Goal: Task Accomplishment & Management: Manage account settings

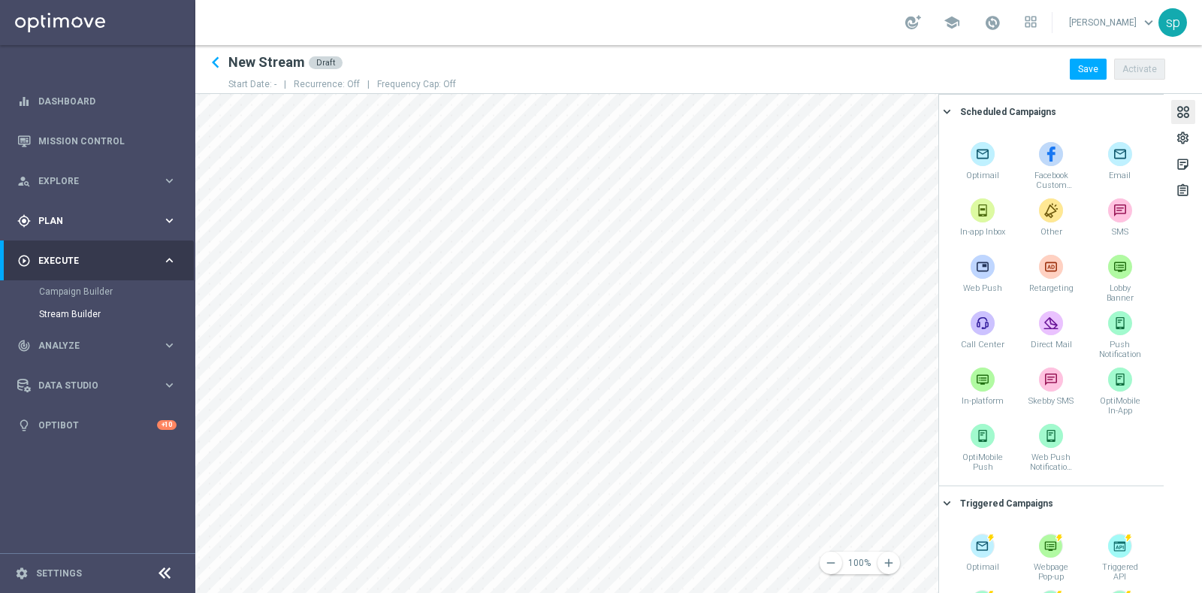
click at [47, 222] on span "Plan" at bounding box center [100, 220] width 124 height 9
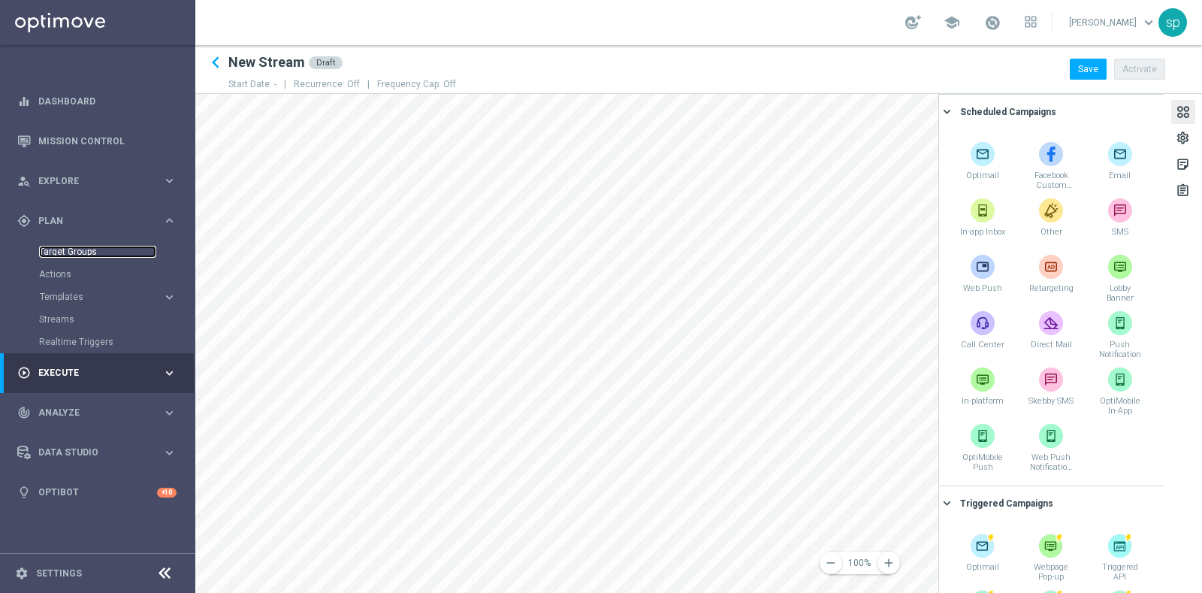
click at [65, 246] on link "Target Groups" at bounding box center [97, 252] width 117 height 12
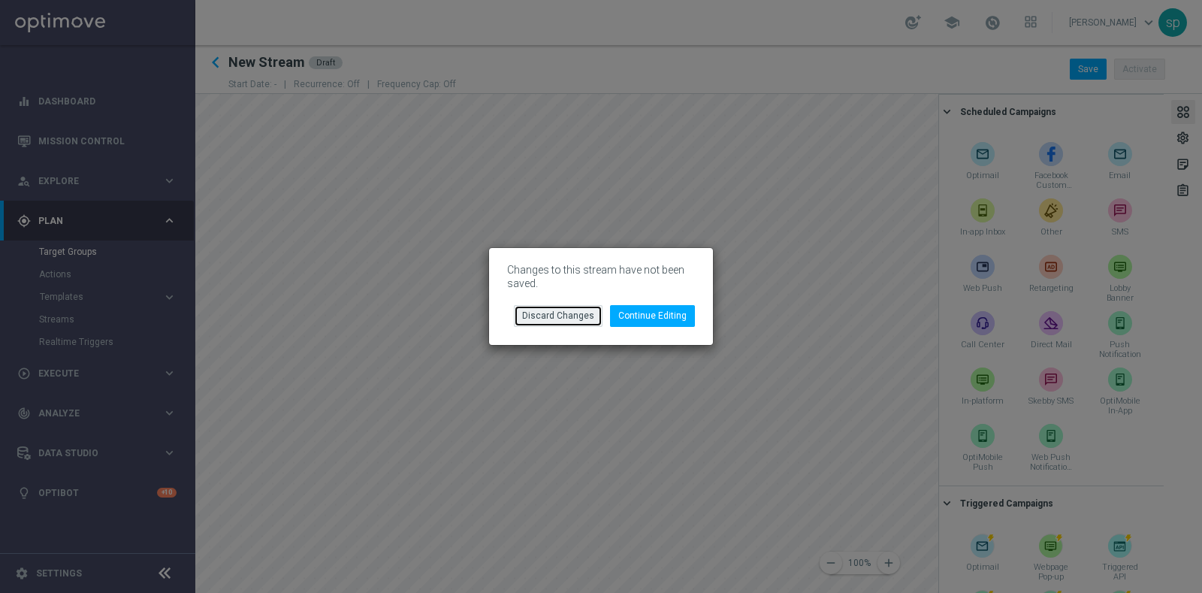
click at [540, 313] on button "Discard Changes" at bounding box center [558, 315] width 89 height 21
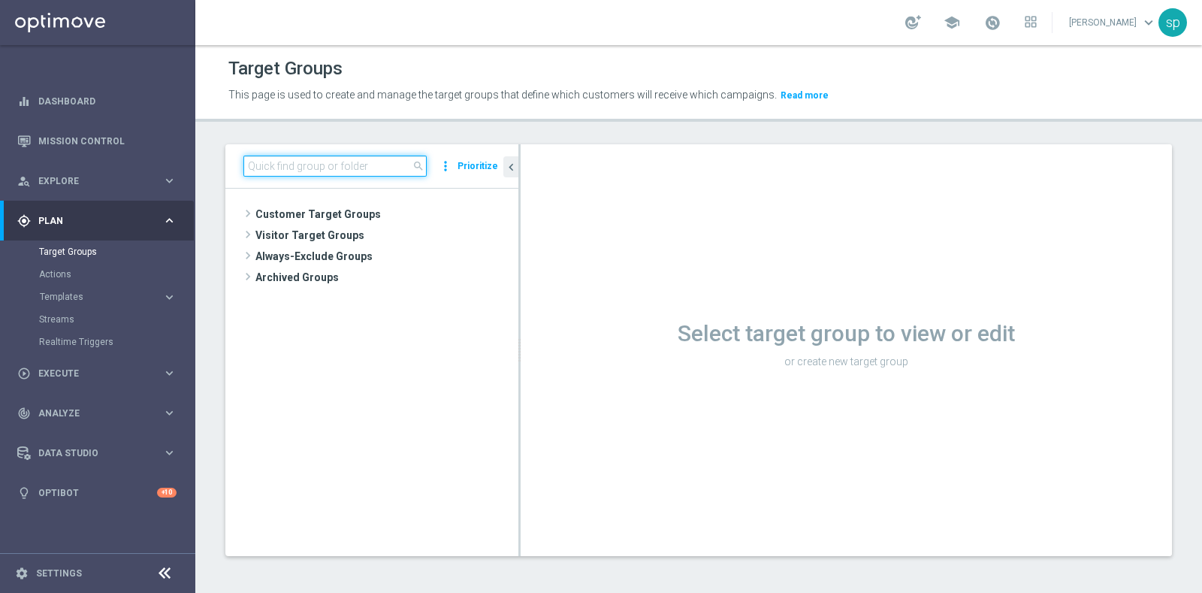
click at [344, 159] on input at bounding box center [334, 166] width 183 height 21
paste input "2025 TOP Silver Attivi last 30 gg_con bonus ratio 0-20%"
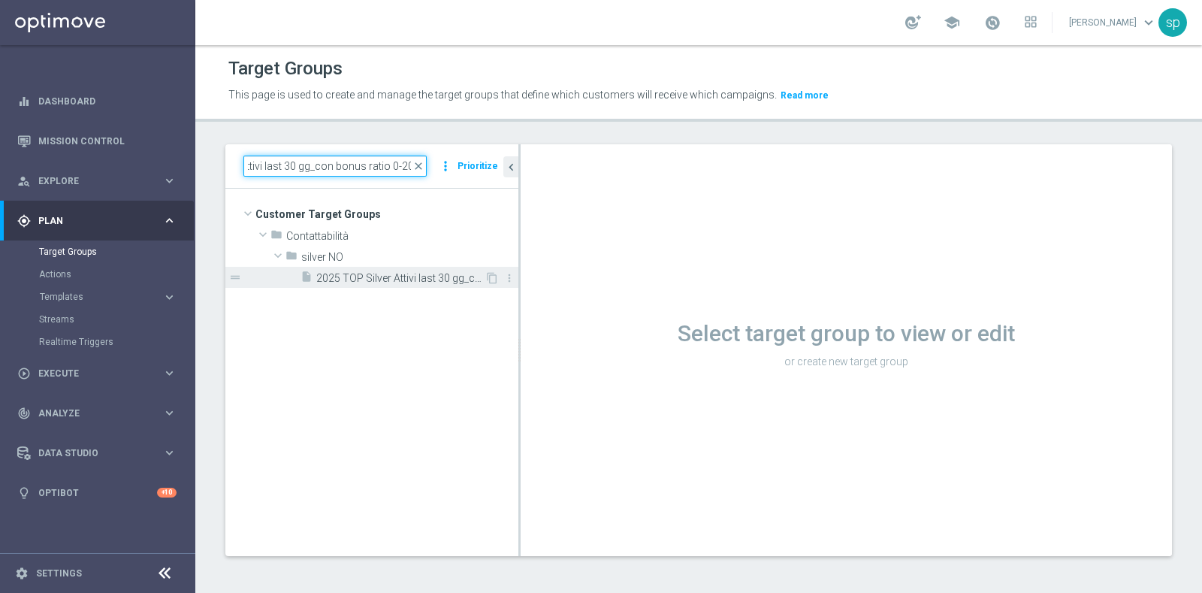
type input "2025 TOP Silver Attivi last 30 gg_con bonus ratio 0-20%"
click at [377, 278] on span "2025 TOP Silver Attivi last 30 gg_con bonus ratio 0-20%" at bounding box center [400, 278] width 168 height 13
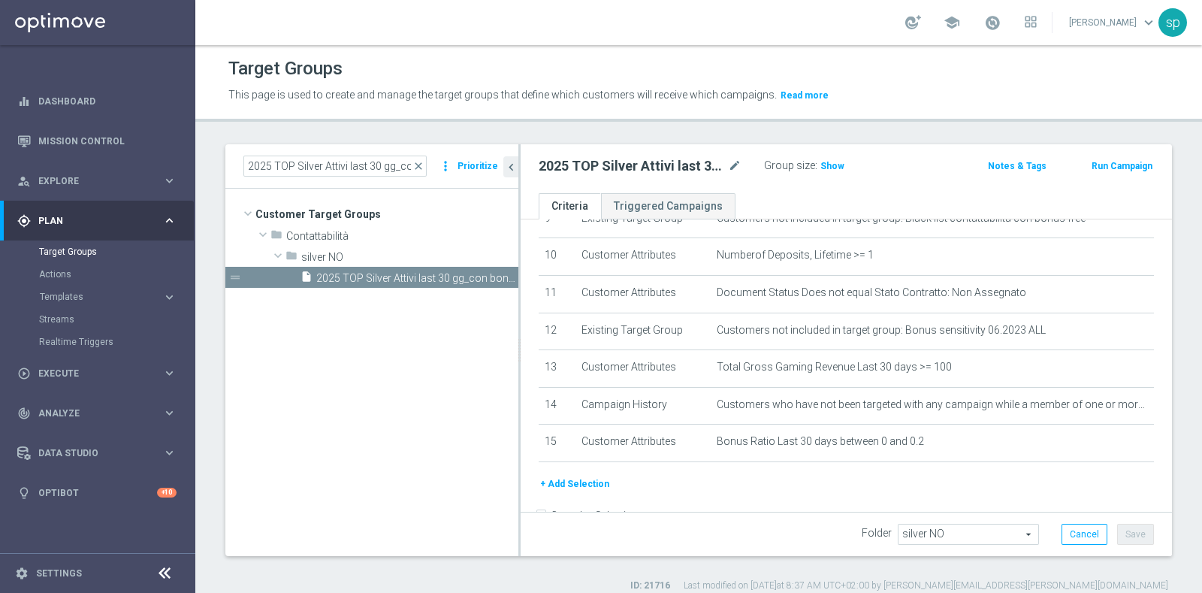
scroll to position [397, 0]
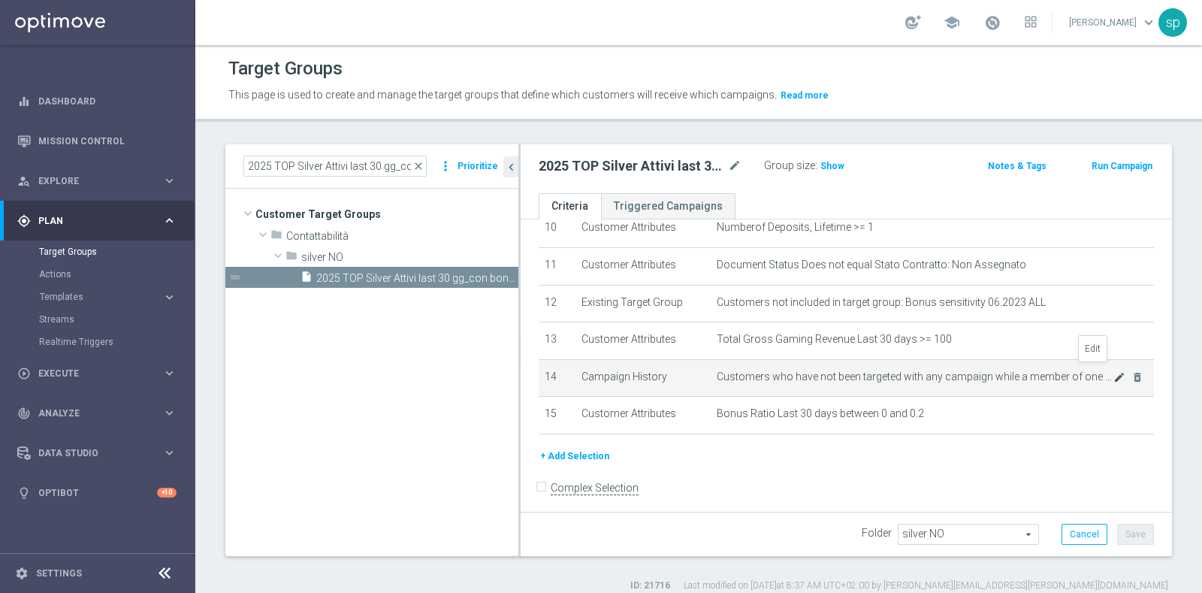
click at [1114, 371] on icon "mode_edit" at bounding box center [1120, 377] width 12 height 12
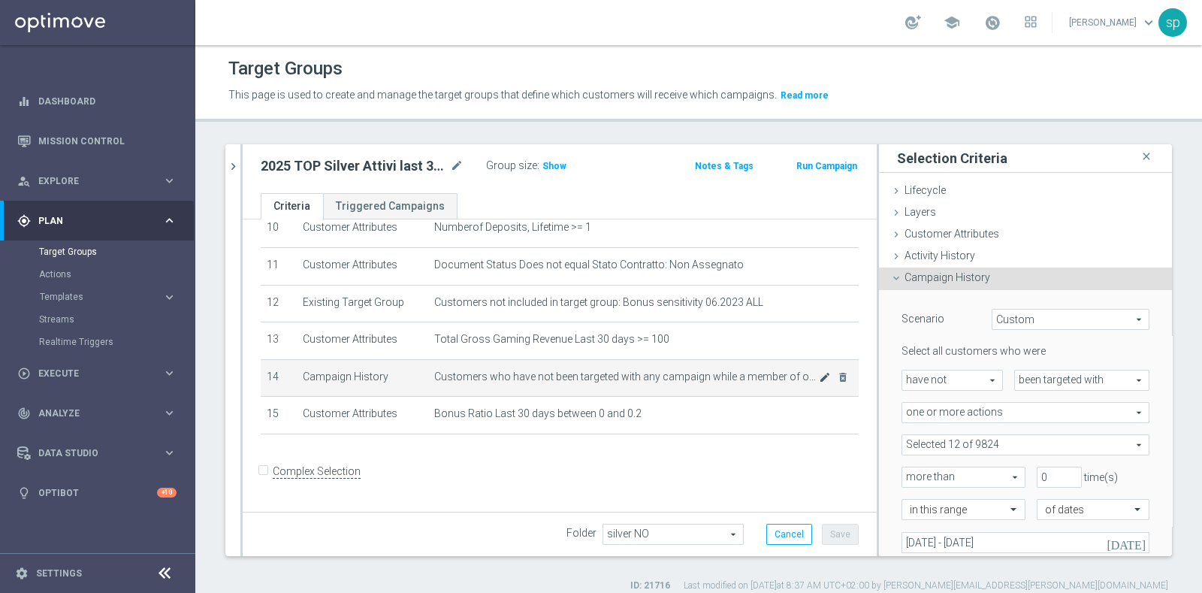
scroll to position [382, 0]
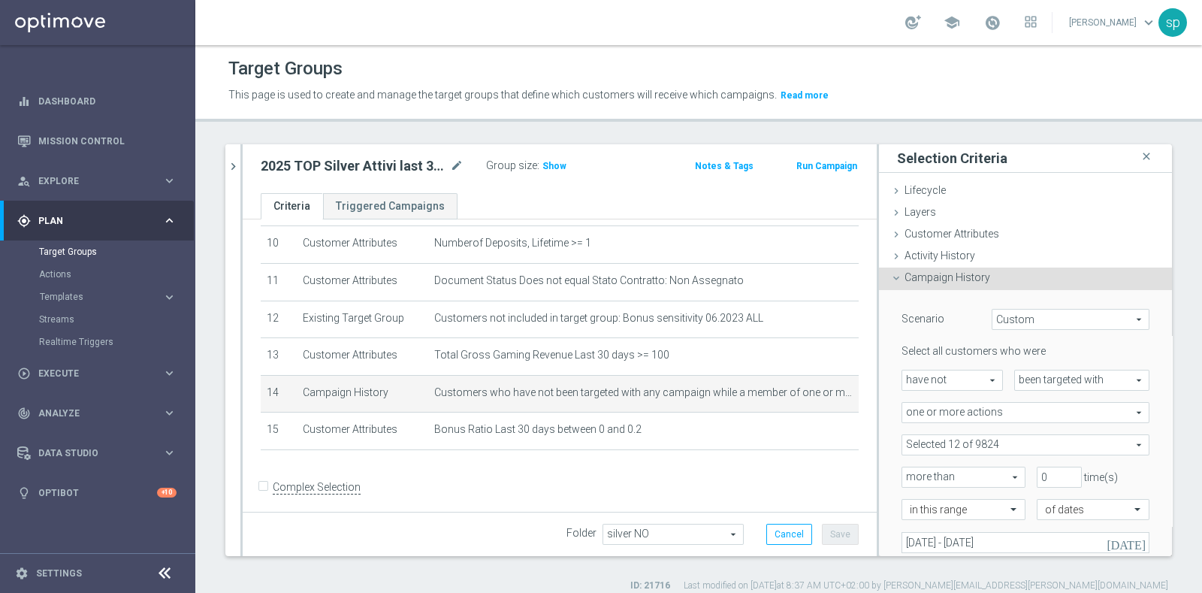
click at [1115, 438] on span at bounding box center [1025, 445] width 246 height 20
click at [908, 473] on input "Show Selected" at bounding box center [913, 478] width 10 height 10
checkbox input "true"
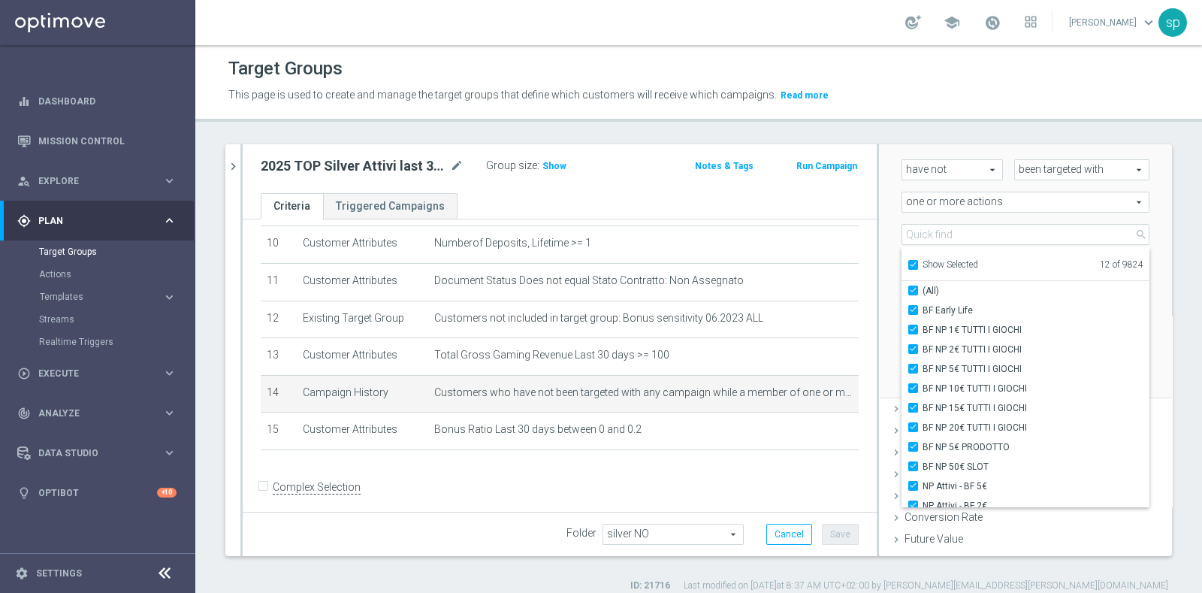
scroll to position [222, 0]
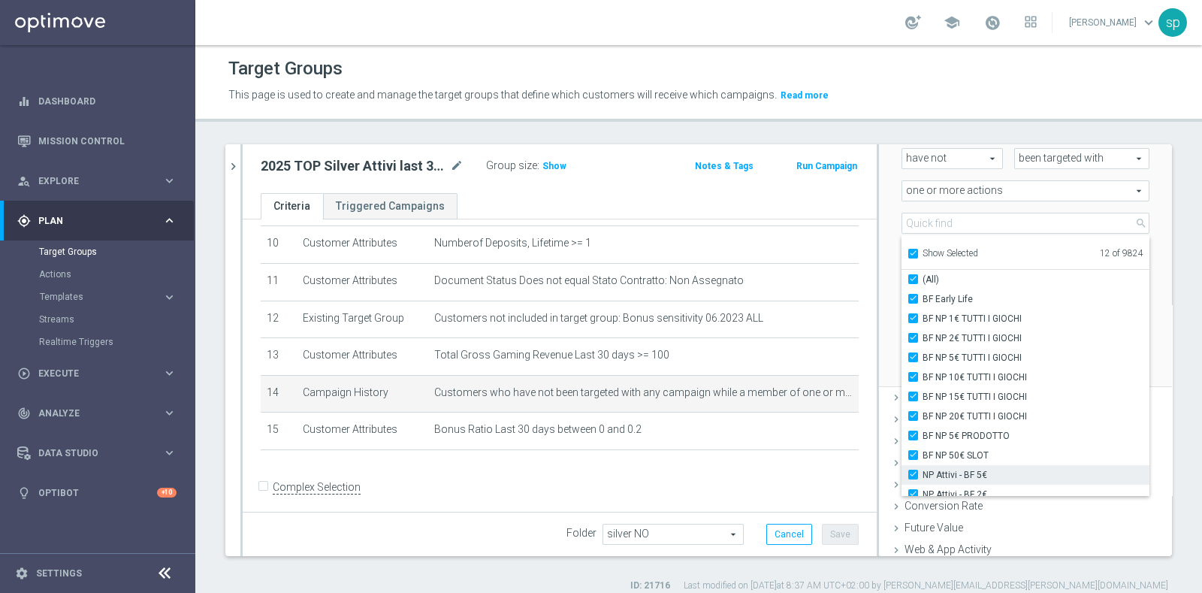
click at [913, 472] on input "NP Attivi - BF 5€" at bounding box center [918, 475] width 10 height 10
checkbox input "false"
type input "Selected 11 of 9824"
checkbox input "false"
click at [913, 489] on input "NP Attivi - BF 2€" at bounding box center [918, 494] width 10 height 10
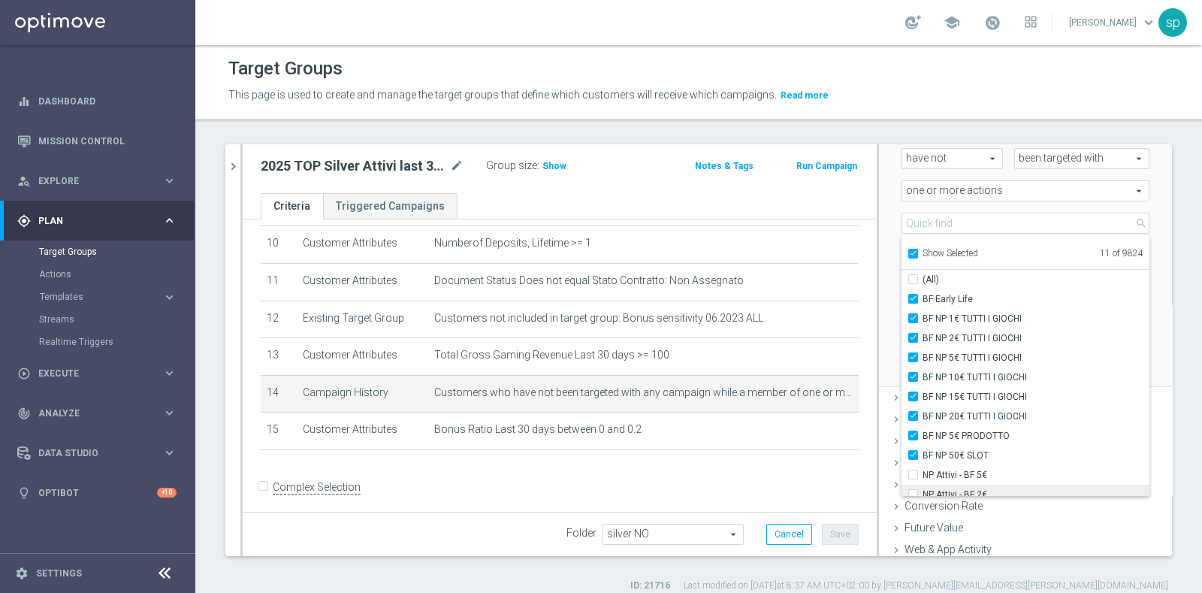
checkbox input "false"
type input "Selected 10 of 9824"
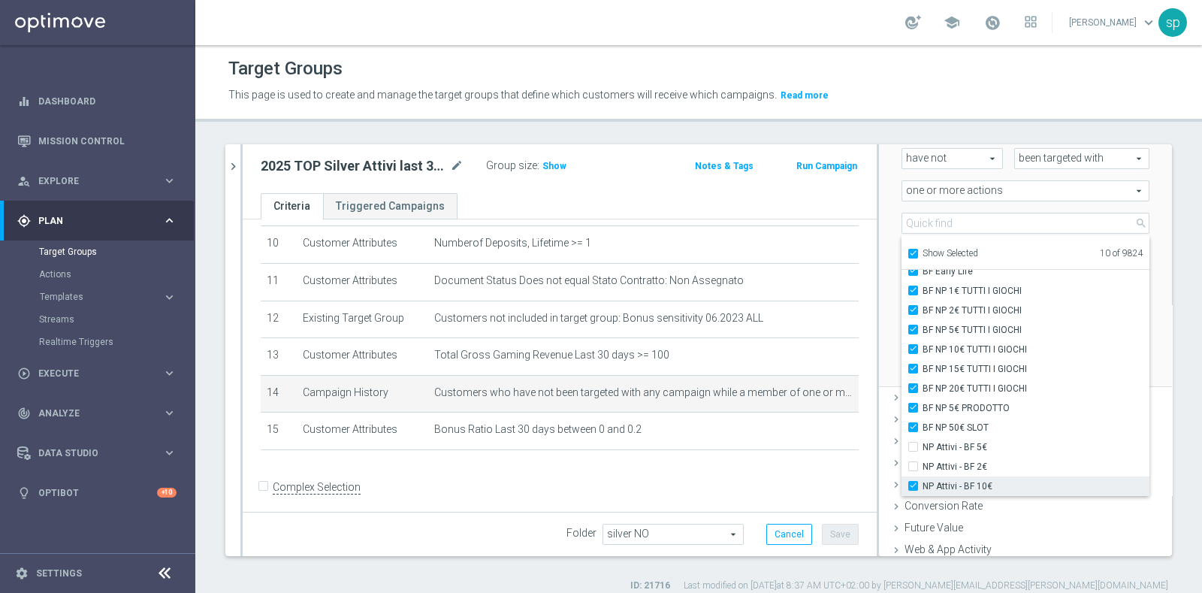
click at [913, 481] on input "NP Attivi - BF 10€" at bounding box center [918, 486] width 10 height 10
checkbox input "false"
type input "Selected 9 of 9824"
click at [879, 317] on div "Scenario Custom Custom arrow_drop_down search Select all customers who were hav…" at bounding box center [1025, 227] width 293 height 319
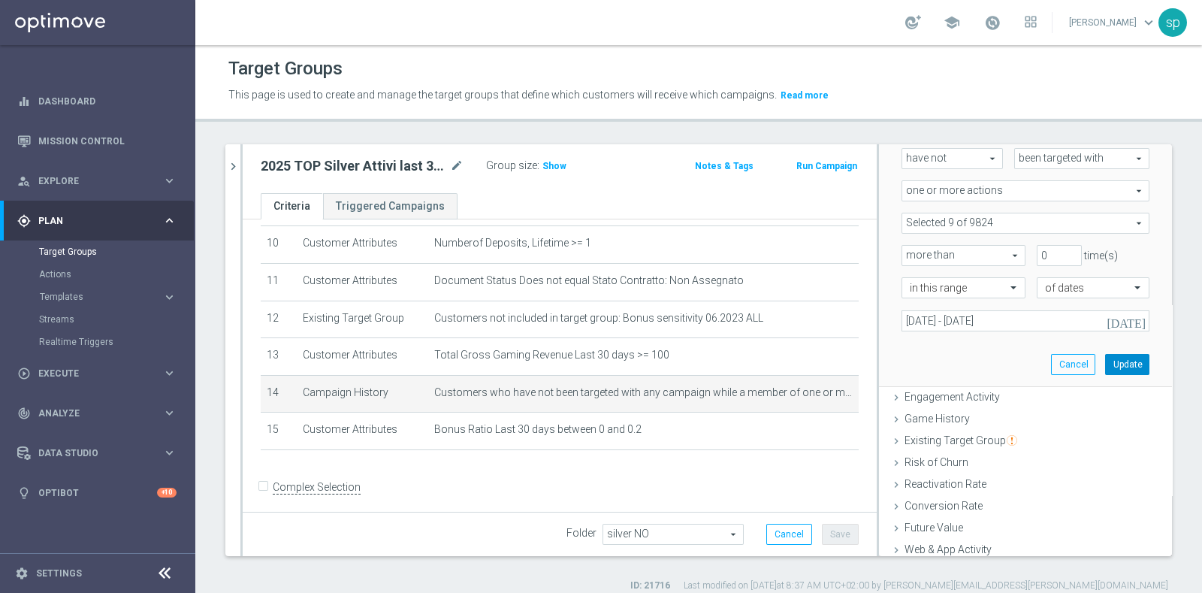
click at [1105, 355] on button "Update" at bounding box center [1127, 364] width 44 height 21
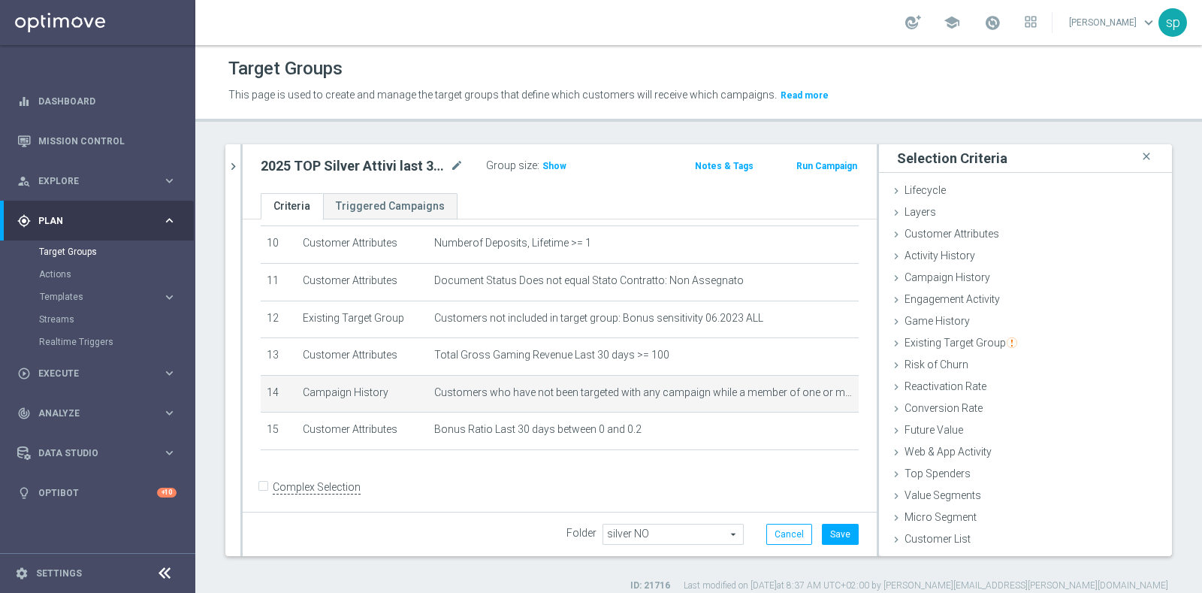
scroll to position [0, 0]
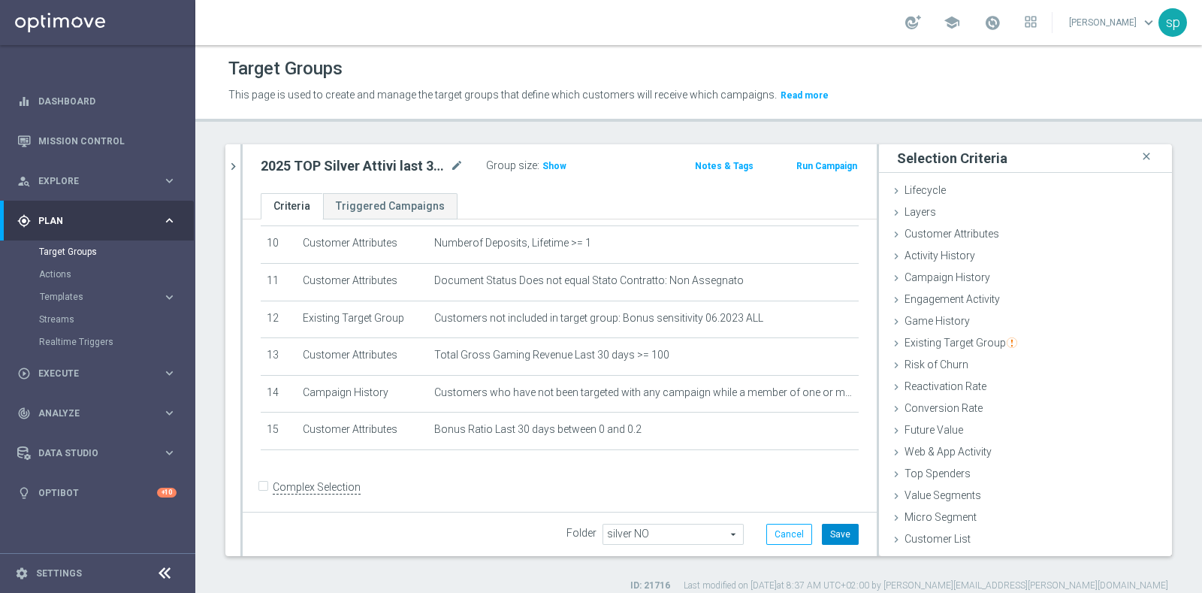
click at [826, 533] on button "Save" at bounding box center [840, 534] width 37 height 21
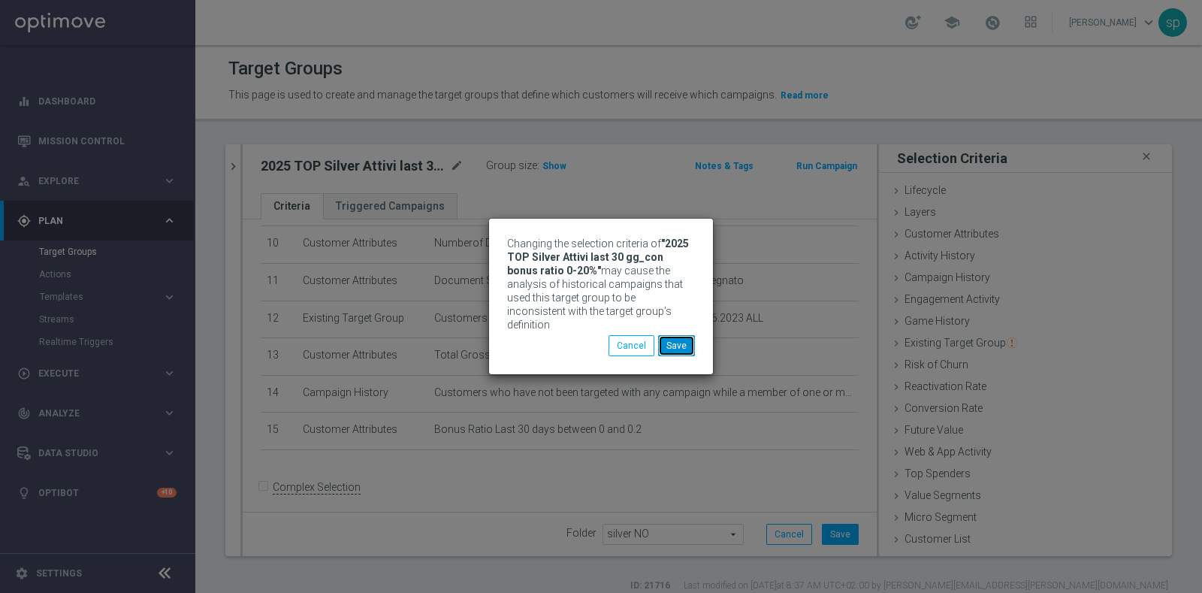
click at [689, 336] on button "Save" at bounding box center [676, 345] width 37 height 21
